Goal: Task Accomplishment & Management: Manage account settings

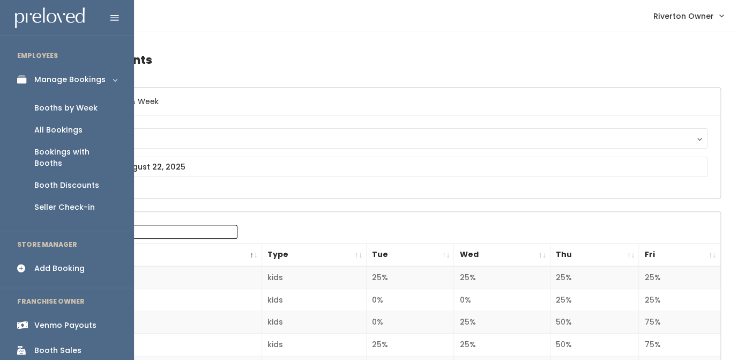
click at [43, 108] on div "Booths by Week" at bounding box center [65, 107] width 63 height 11
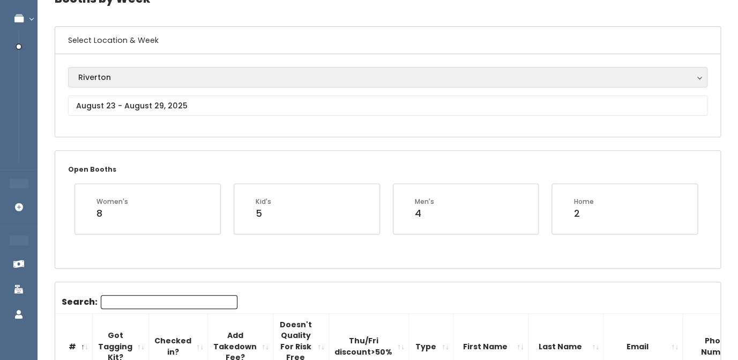
scroll to position [65, 0]
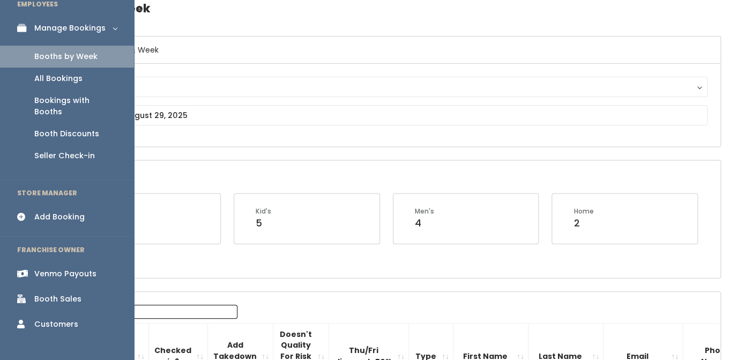
scroll to position [63, 0]
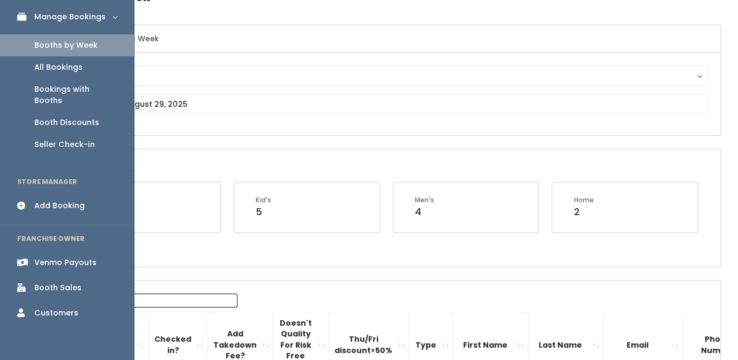
click at [49, 282] on div "Booth Sales" at bounding box center [57, 287] width 47 height 11
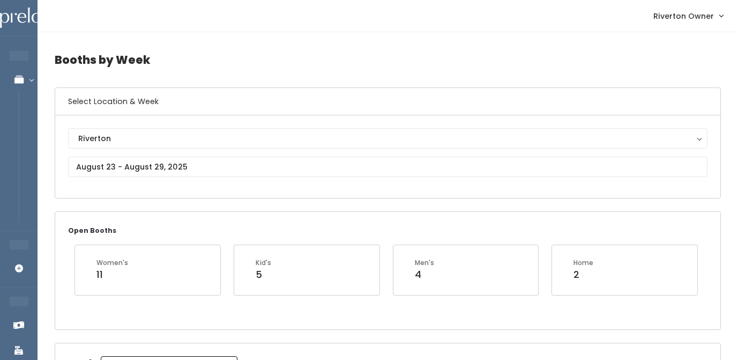
scroll to position [1408, 0]
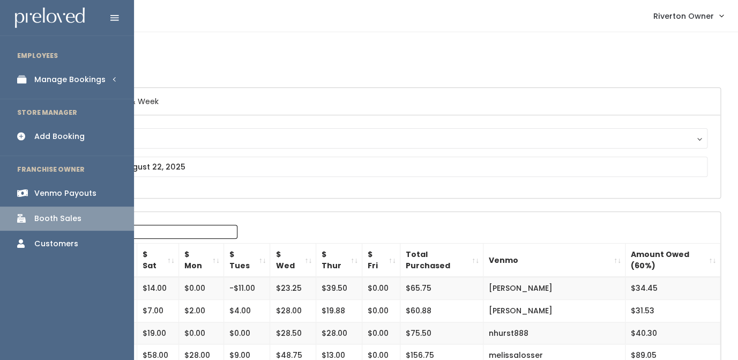
click at [70, 80] on div "Manage Bookings" at bounding box center [69, 79] width 71 height 11
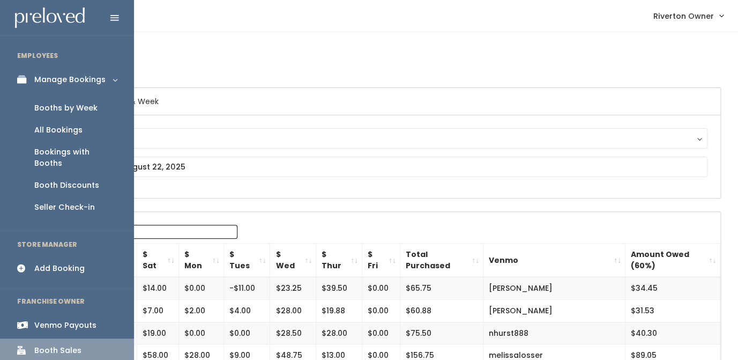
click at [67, 113] on div "Booths by Week" at bounding box center [65, 107] width 63 height 11
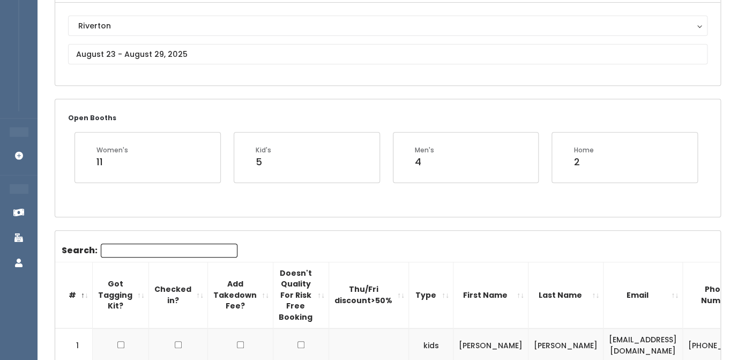
scroll to position [112, 0]
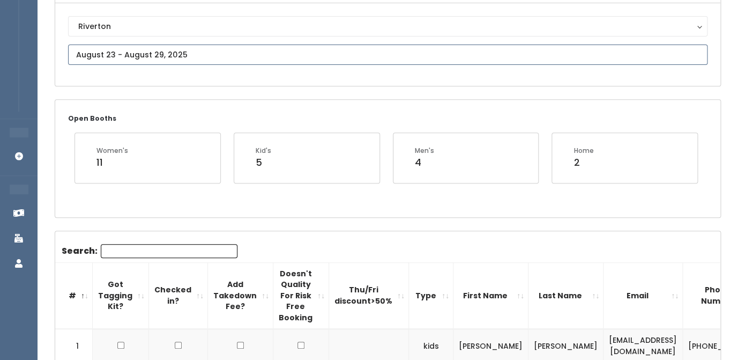
click at [157, 55] on input "text" at bounding box center [388, 55] width 640 height 20
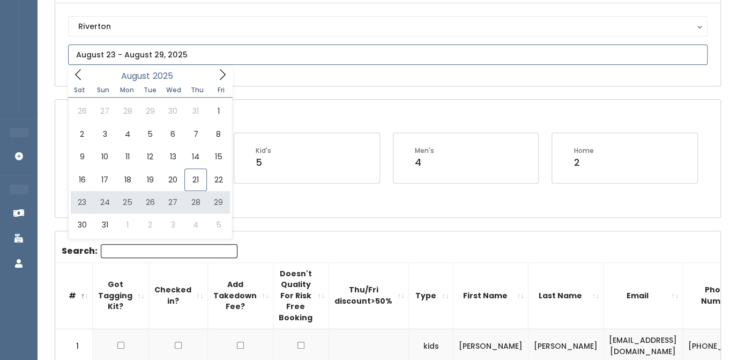
type input "August 23 to August 29"
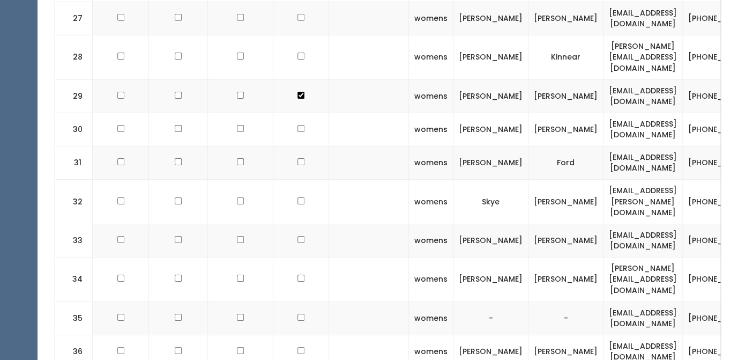
scroll to position [1238, 0]
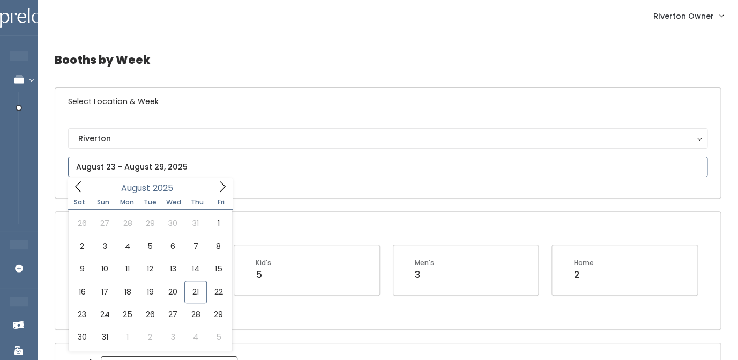
click at [146, 167] on input "text" at bounding box center [388, 167] width 640 height 20
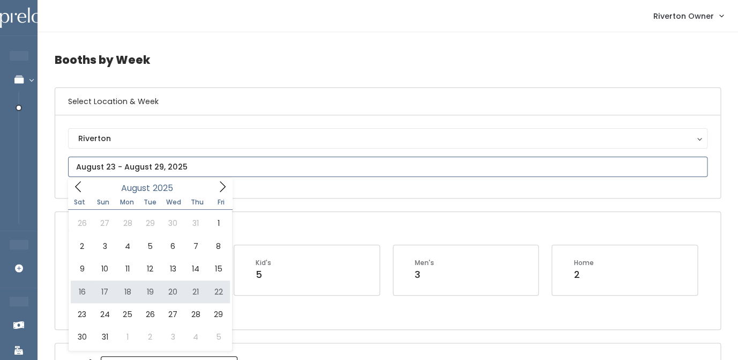
type input "[DATE] to [DATE]"
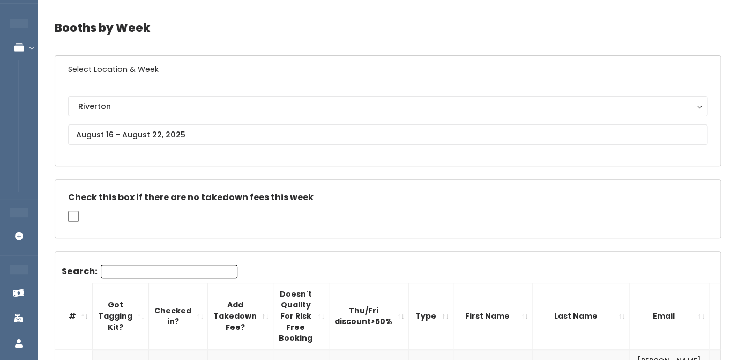
scroll to position [35, 0]
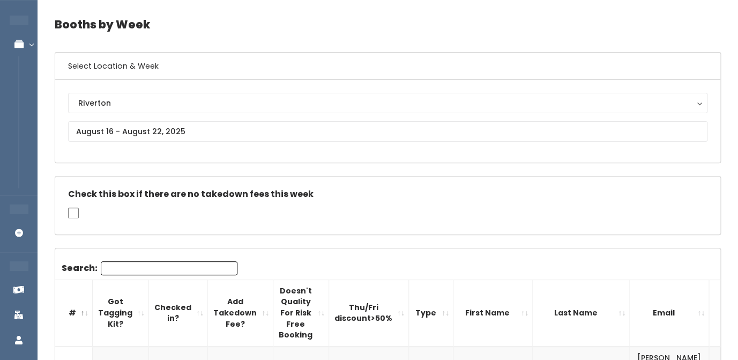
click at [169, 271] on input "Search:" at bounding box center [169, 268] width 137 height 14
type input "[PERSON_NAME]"
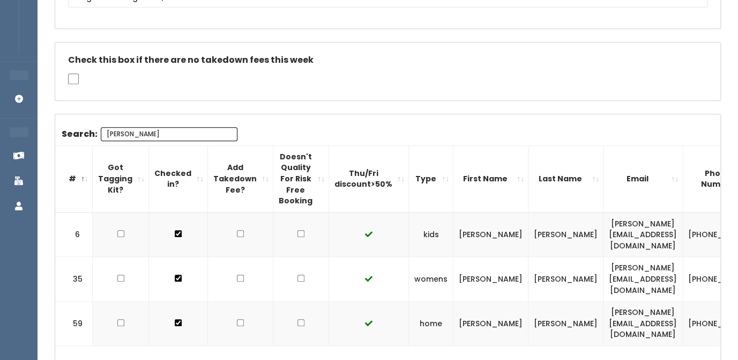
scroll to position [165, 0]
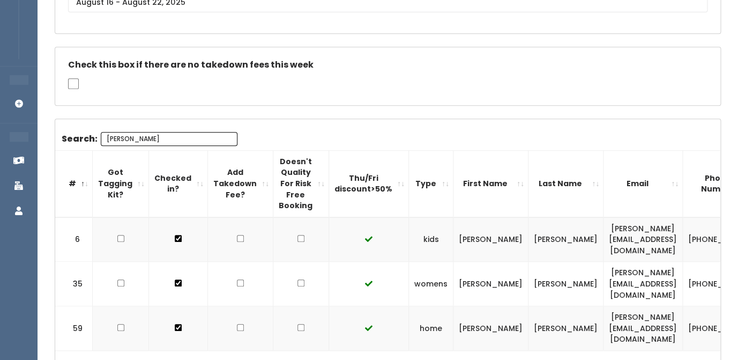
click at [131, 132] on input "[PERSON_NAME]" at bounding box center [169, 139] width 137 height 14
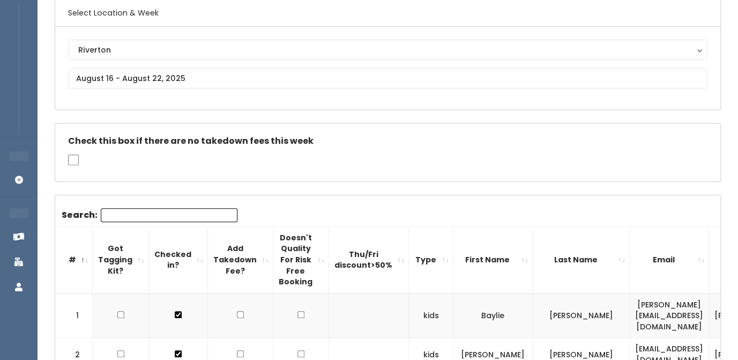
scroll to position [0, 0]
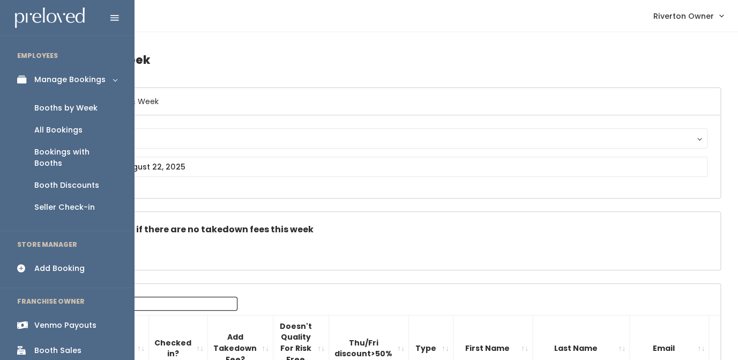
click at [57, 106] on div "Booths by Week" at bounding box center [65, 107] width 63 height 11
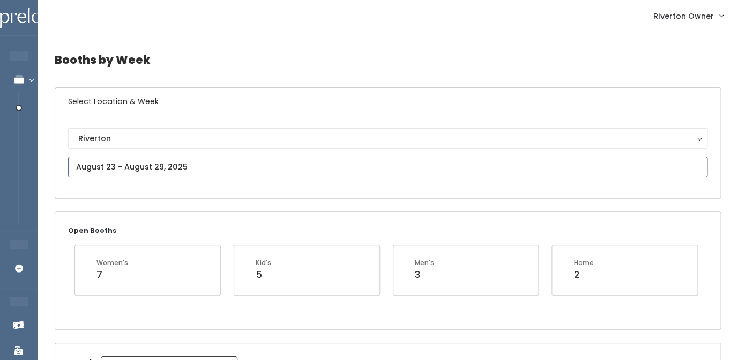
click at [178, 171] on input "text" at bounding box center [388, 167] width 640 height 20
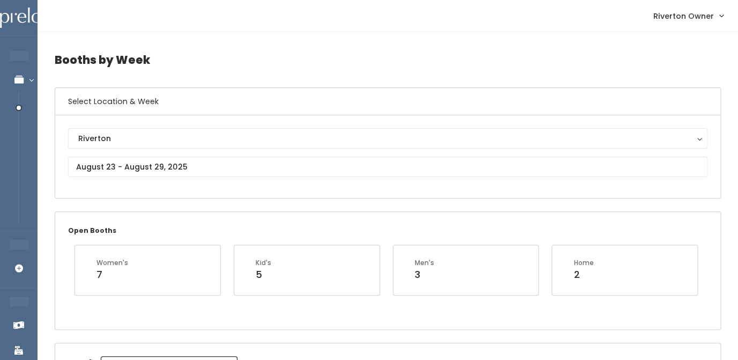
click at [299, 191] on div "Riverton Riverton" at bounding box center [388, 156] width 666 height 83
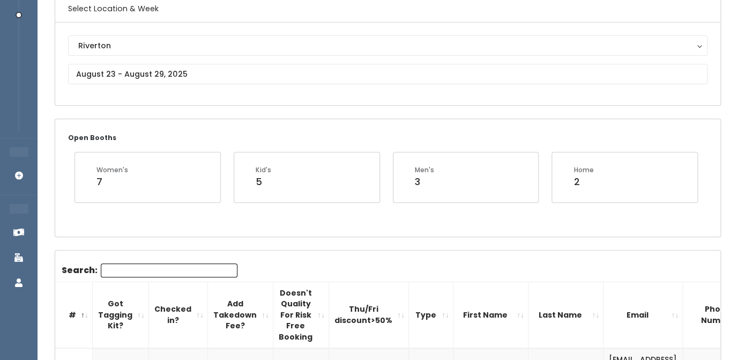
scroll to position [115, 0]
